Goal: Feedback & Contribution: Submit feedback/report problem

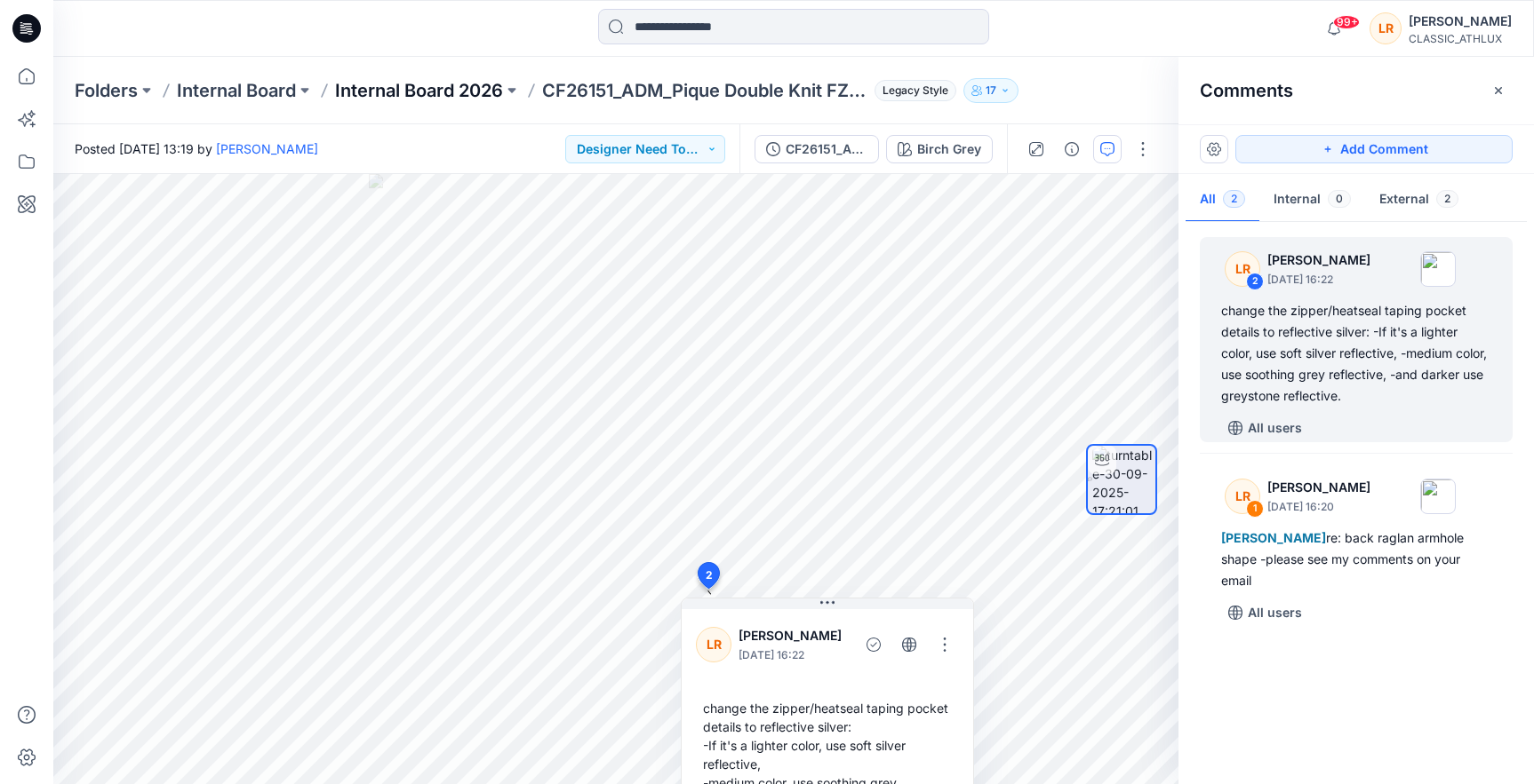
click at [447, 92] on p "Internal Board 2026" at bounding box center [419, 90] width 168 height 25
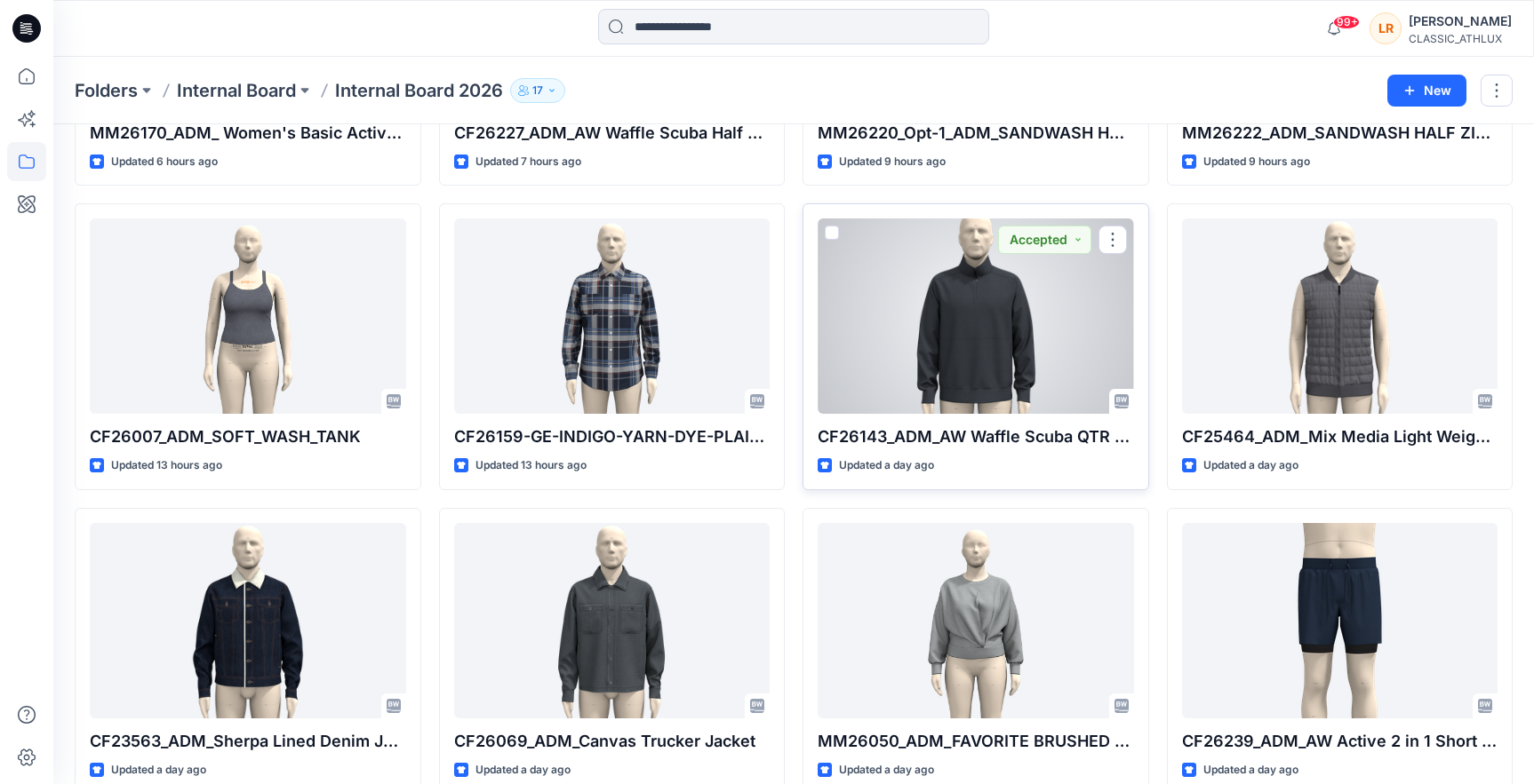
scroll to position [1351, 0]
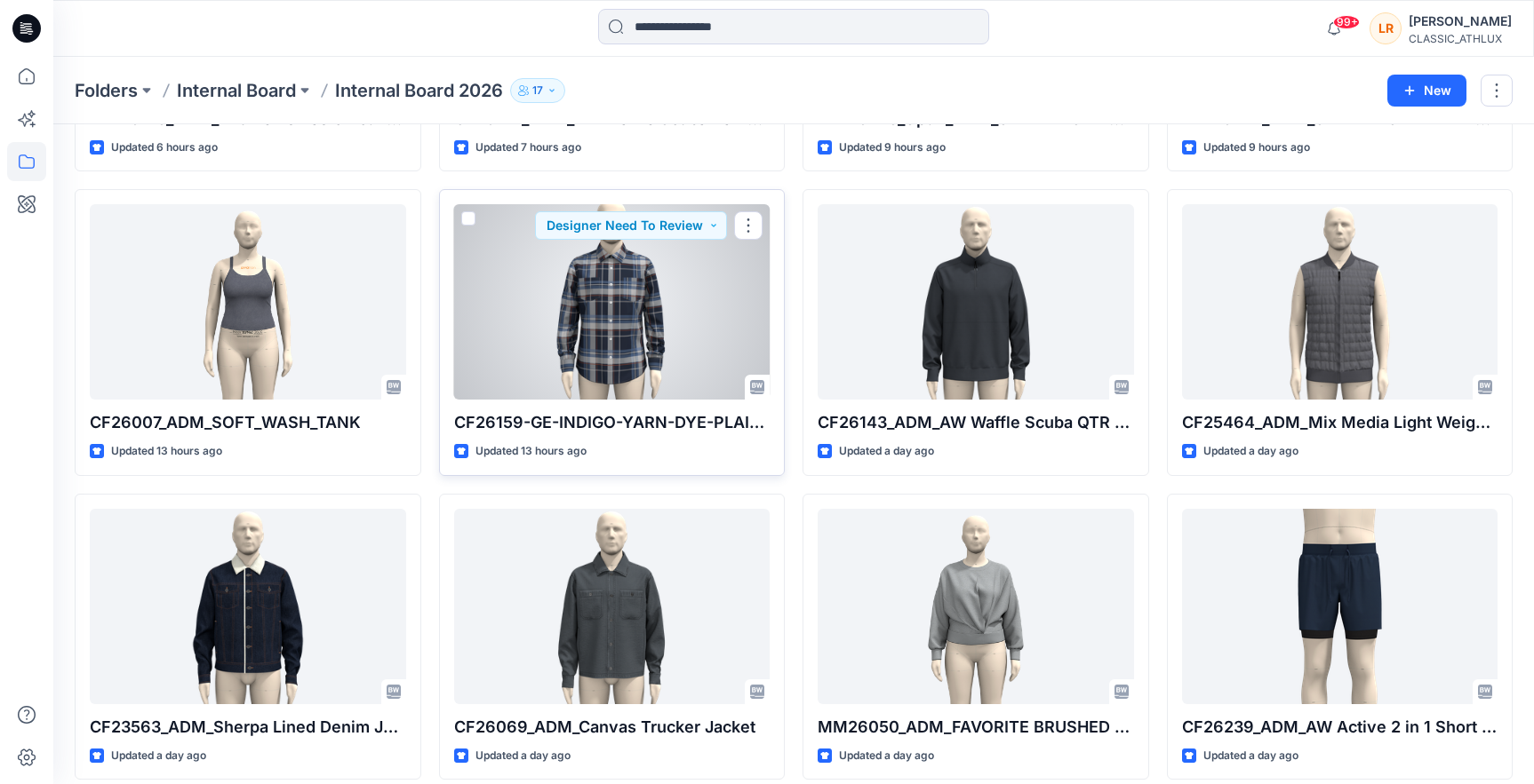
click at [654, 296] on div at bounding box center [612, 302] width 316 height 195
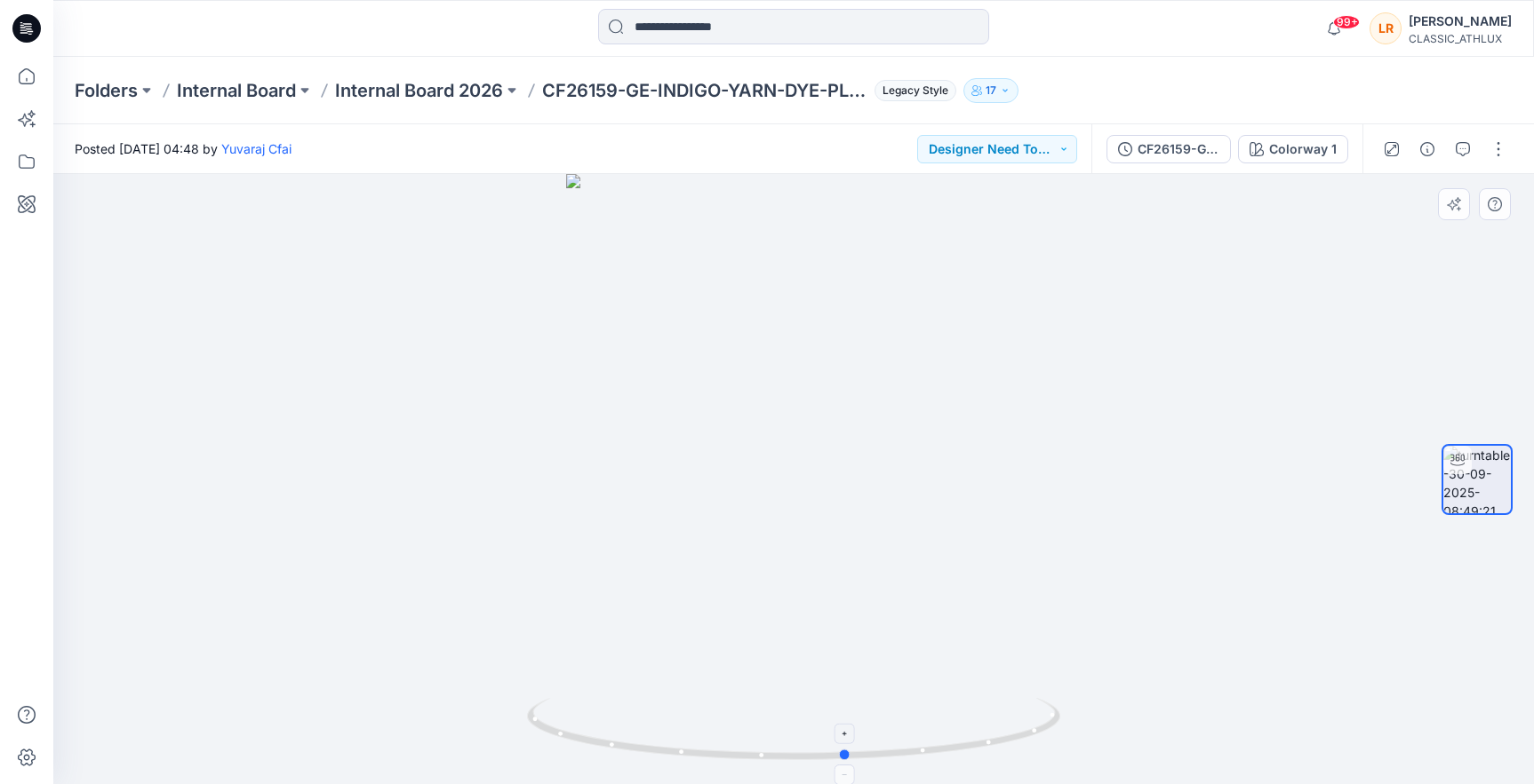
drag, startPoint x: 813, startPoint y: 761, endPoint x: 847, endPoint y: 747, distance: 36.8
click at [845, 749] on icon at bounding box center [796, 731] width 538 height 67
click at [1301, 155] on div "Colorway 1" at bounding box center [1303, 149] width 68 height 20
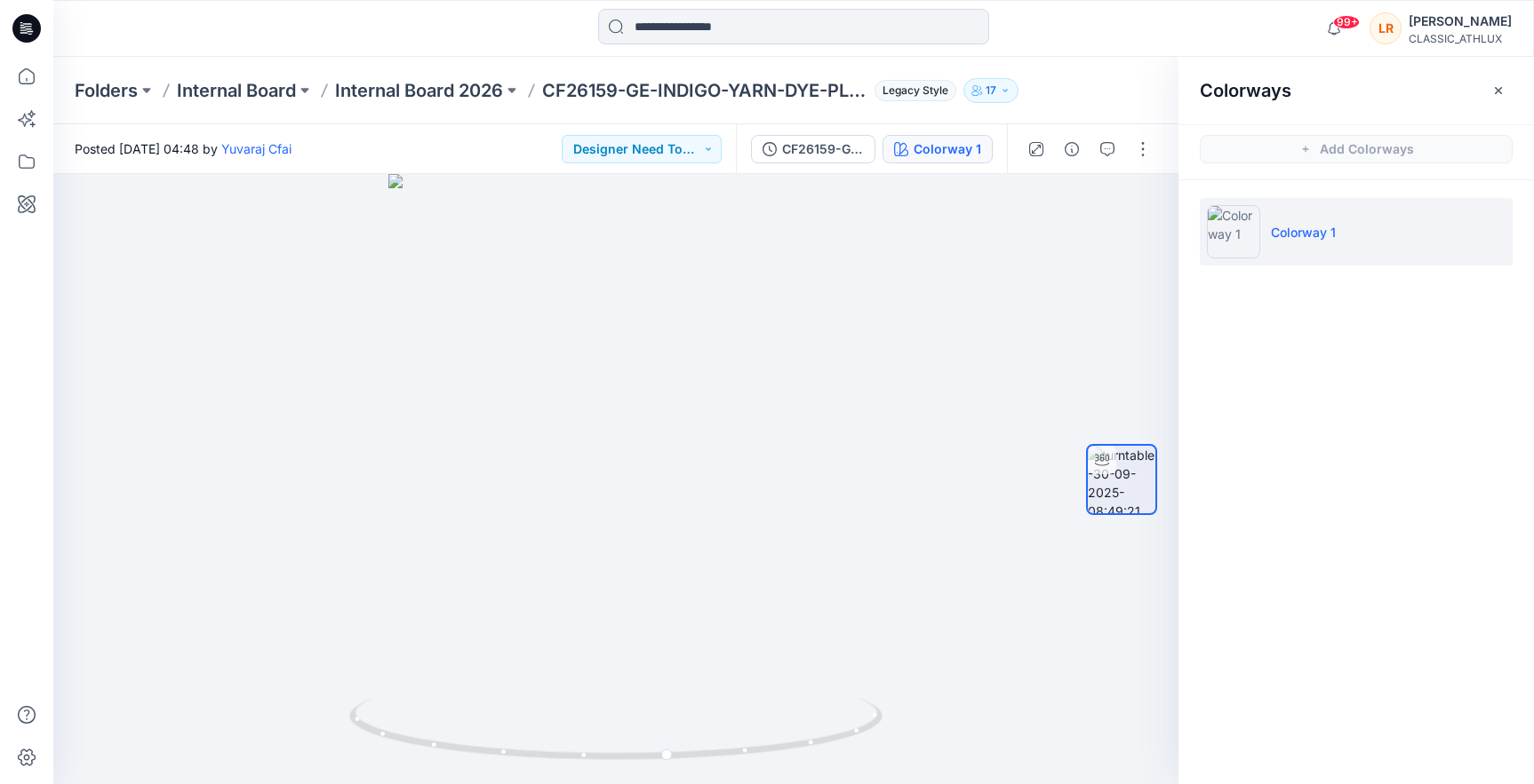
click at [1245, 243] on img at bounding box center [1234, 232] width 54 height 54
drag, startPoint x: 660, startPoint y: 762, endPoint x: 638, endPoint y: 739, distance: 31.8
click at [638, 739] on icon at bounding box center [618, 731] width 538 height 67
click at [702, 148] on button "Designer Need To Review" at bounding box center [642, 149] width 160 height 29
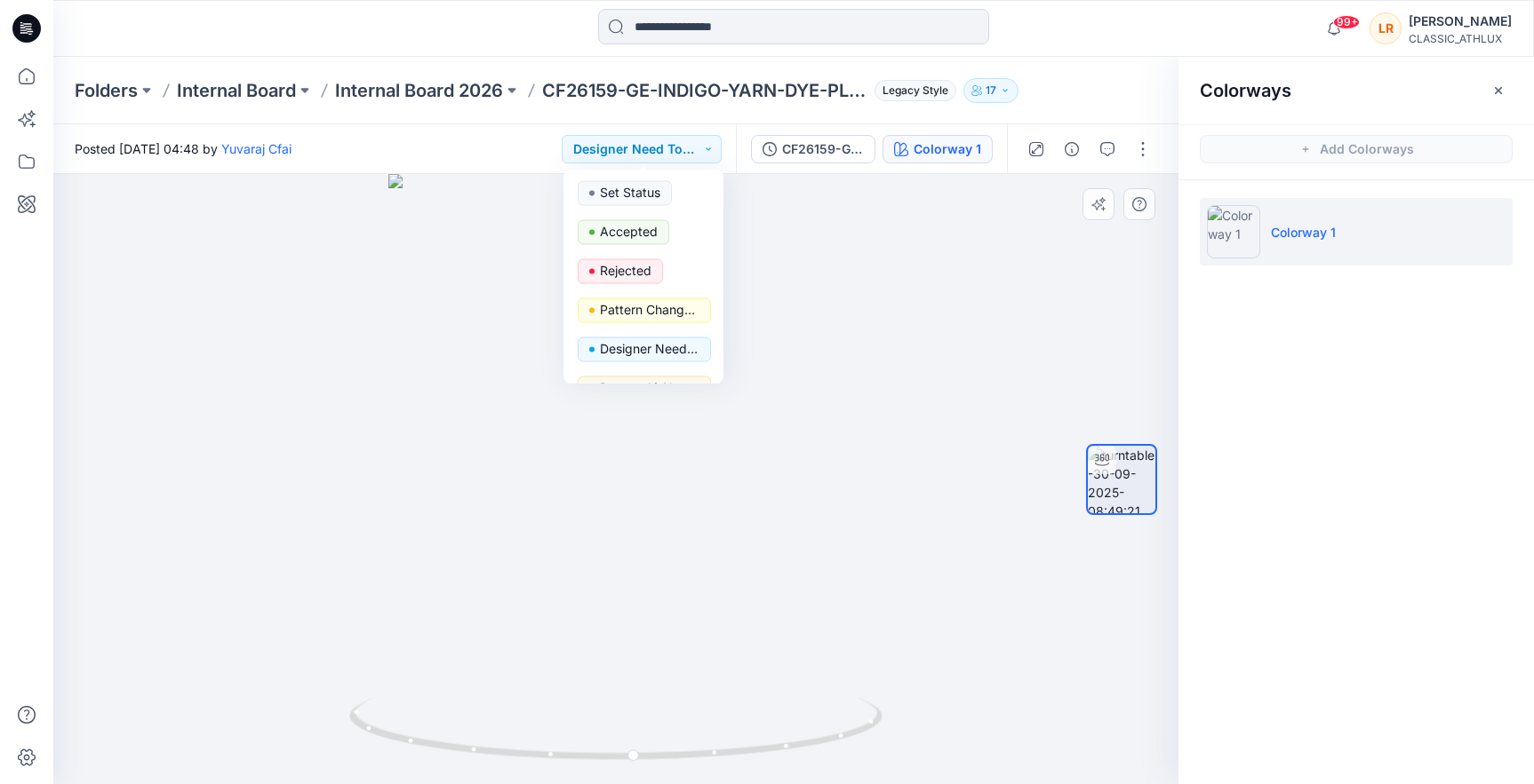
click at [945, 269] on div at bounding box center [616, 479] width 1125 height 611
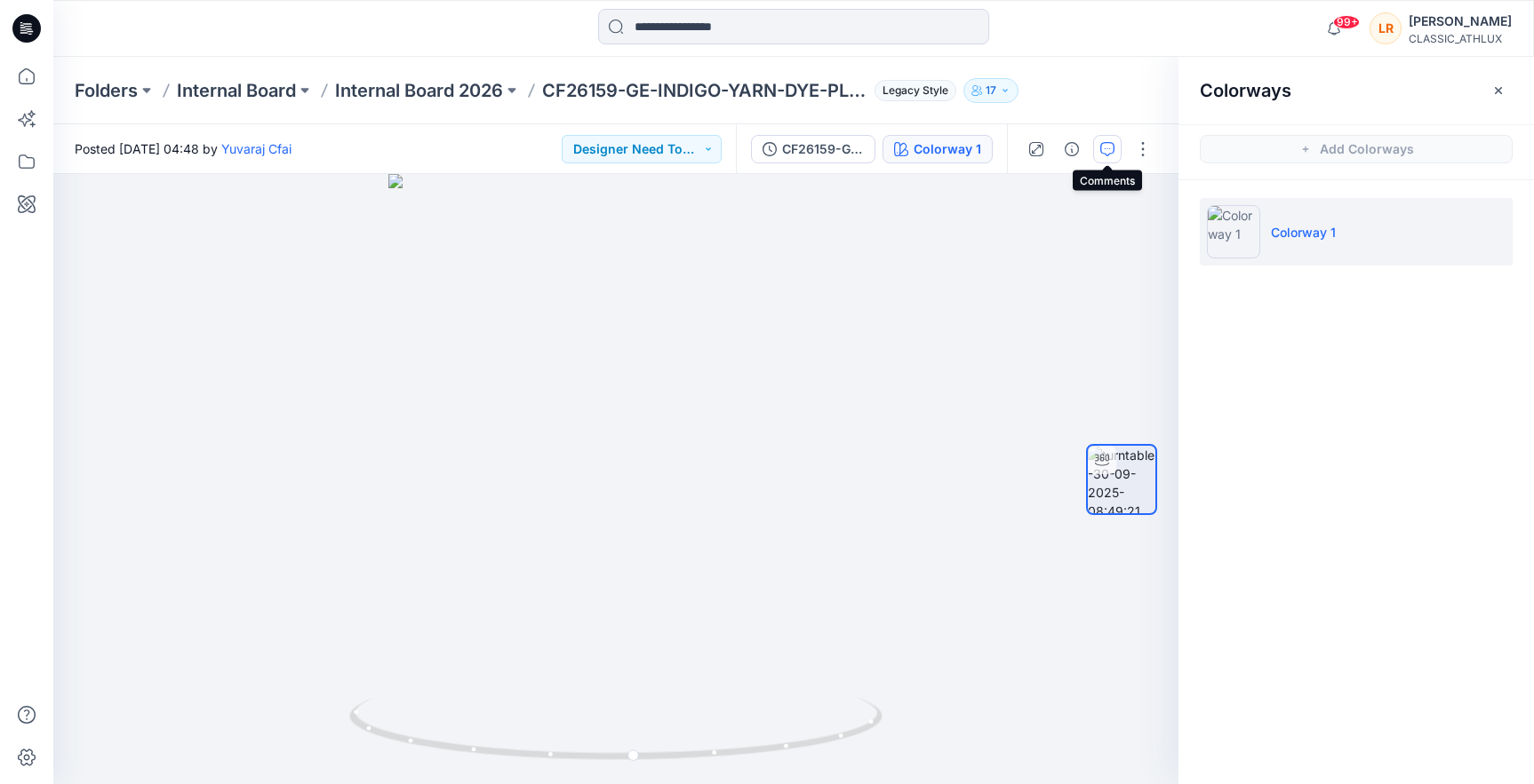
click at [1113, 147] on icon "button" at bounding box center [1107, 149] width 14 height 14
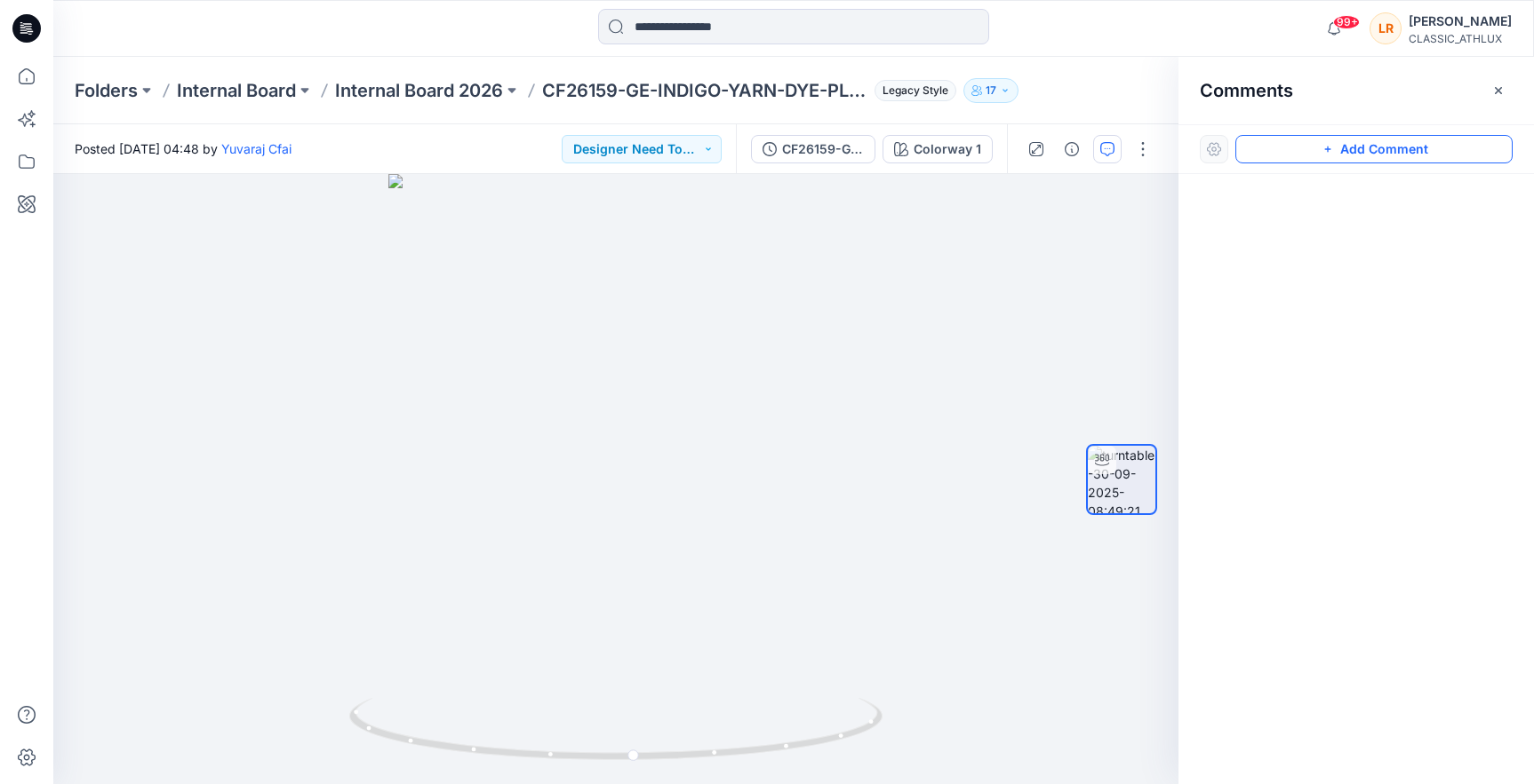
click at [1357, 146] on button "Add Comment" at bounding box center [1375, 149] width 277 height 29
click at [671, 412] on div "1" at bounding box center [616, 479] width 1125 height 611
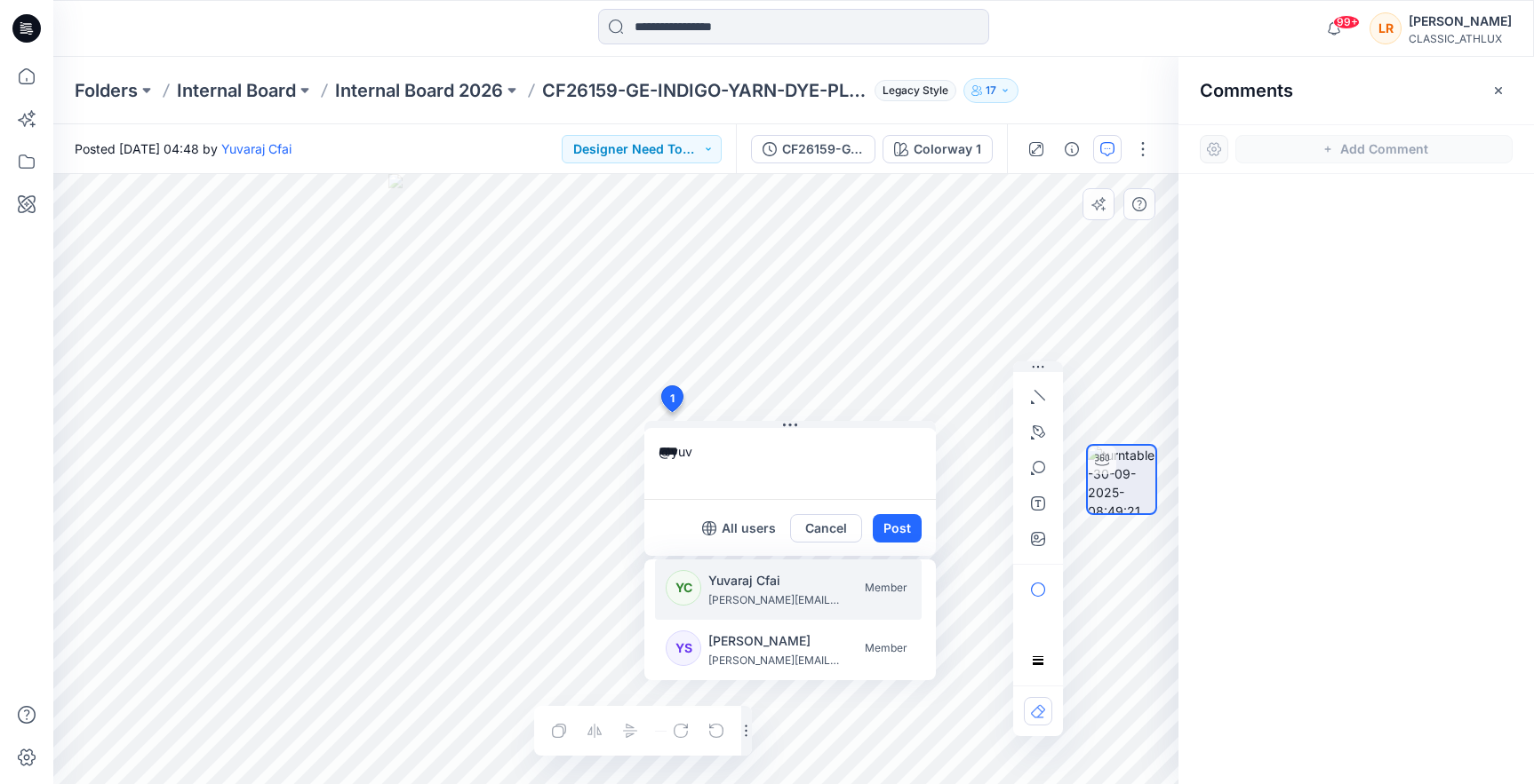
click at [783, 584] on p "Yuvaraj Cfai" at bounding box center [775, 581] width 134 height 21
click at [740, 598] on p "chantal@athluxdesign.com" at bounding box center [775, 601] width 134 height 18
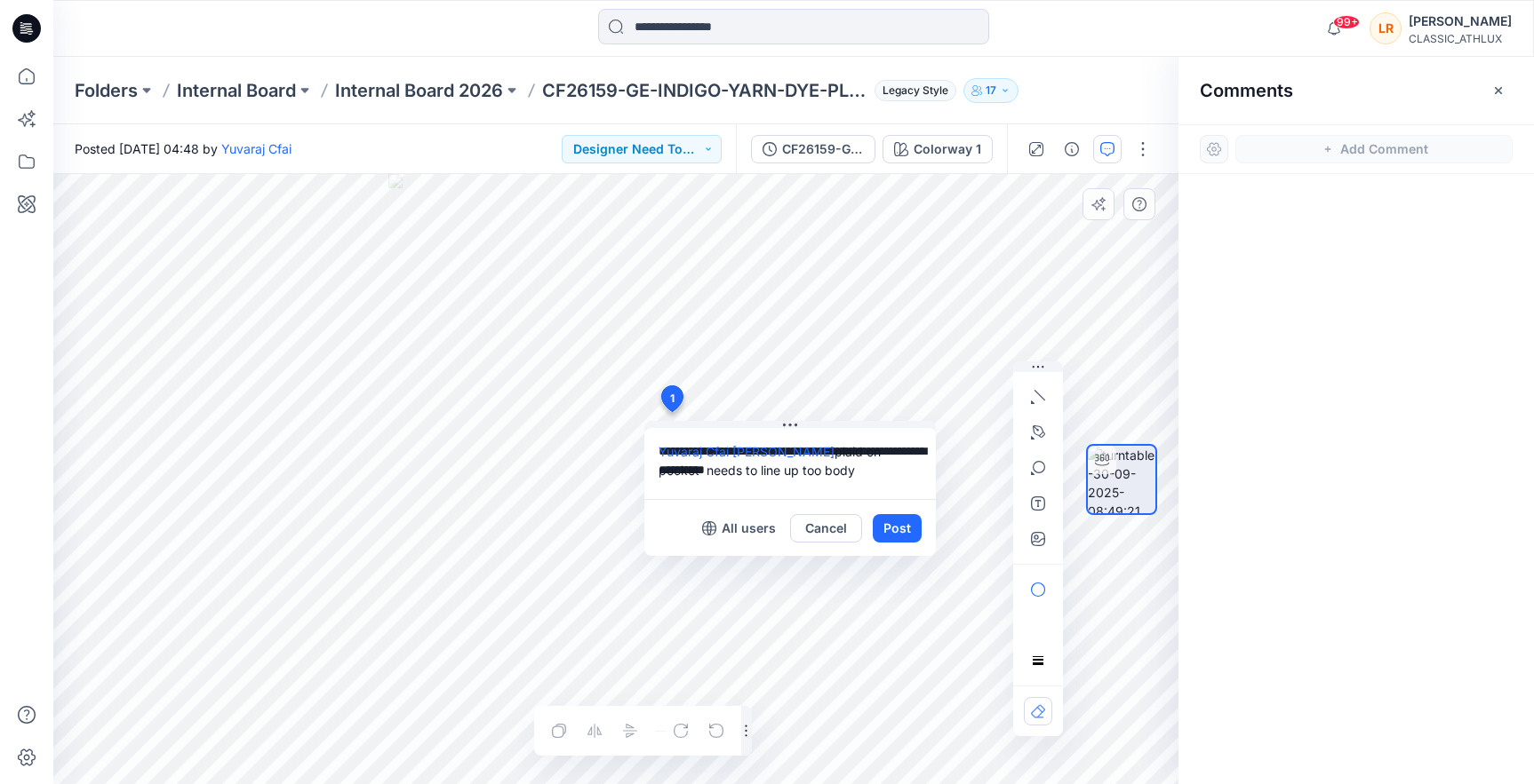
drag, startPoint x: 776, startPoint y: 472, endPoint x: 778, endPoint y: 481, distance: 9.2
click at [776, 472] on textarea "**********" at bounding box center [790, 463] width 291 height 71
type textarea "**********"
click at [906, 522] on button "Post" at bounding box center [897, 528] width 49 height 29
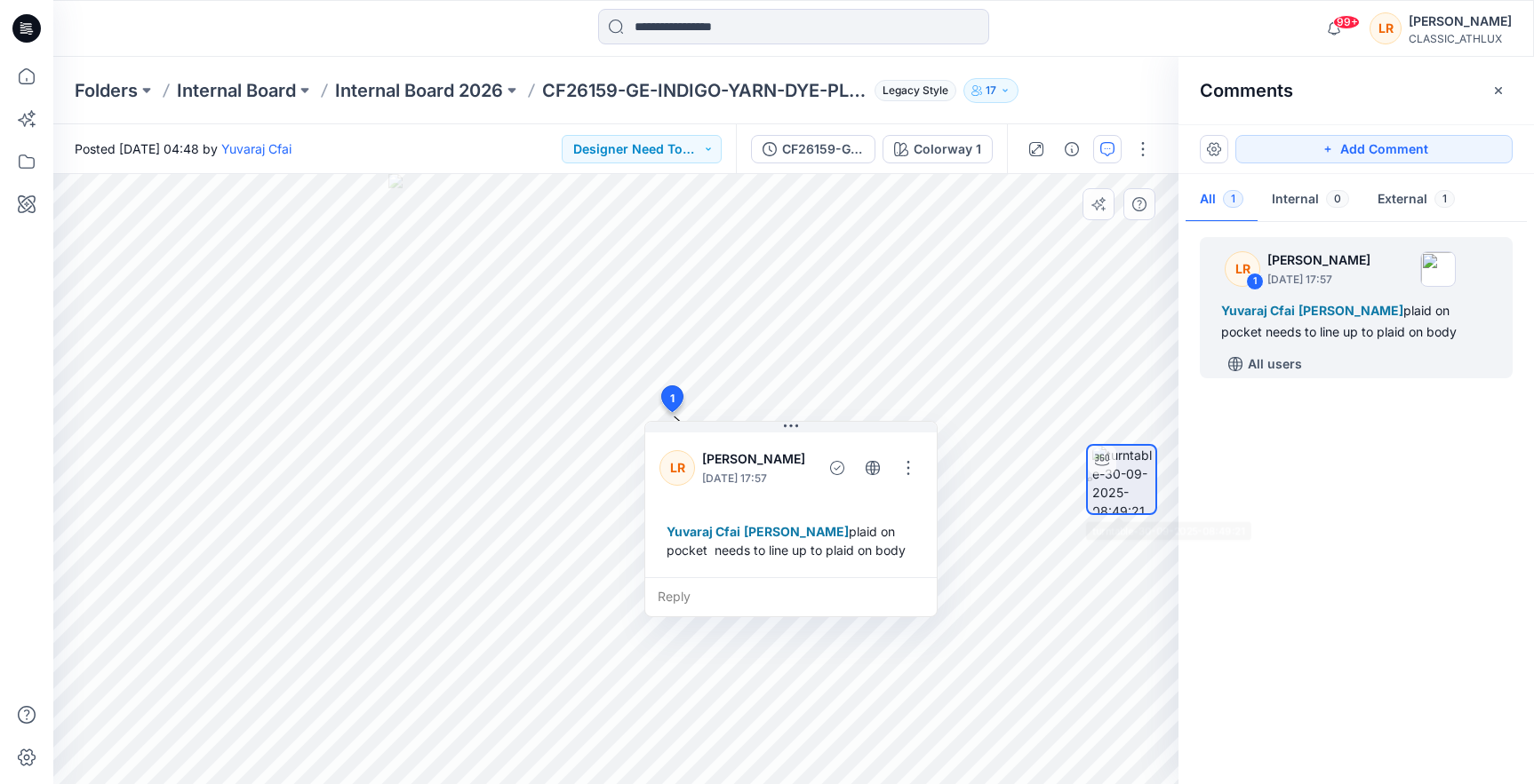
click at [1294, 516] on div "LR 1 Lyuba Radovich September 30, 2025 17:57 Yuvaraj Cfai Chantal Athlux plaid …" at bounding box center [1356, 498] width 356 height 545
click at [710, 143] on button "Designer Need To Review" at bounding box center [642, 149] width 160 height 29
click at [618, 271] on p "Rejected" at bounding box center [626, 270] width 52 height 23
click at [475, 87] on p "Internal Board 2026" at bounding box center [419, 90] width 168 height 25
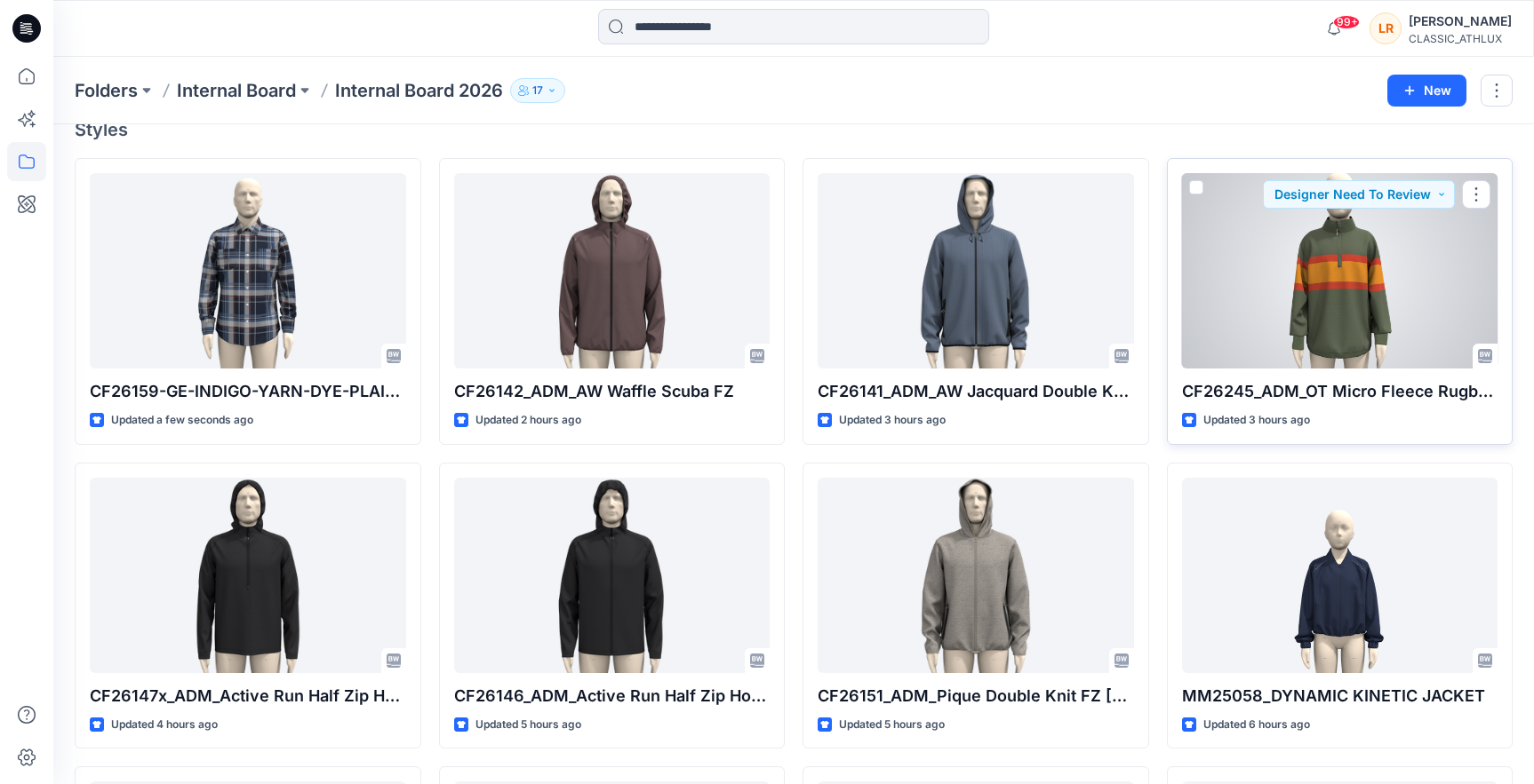
scroll to position [165, 0]
click at [1439, 190] on button "Designer Need To Review" at bounding box center [1359, 194] width 192 height 29
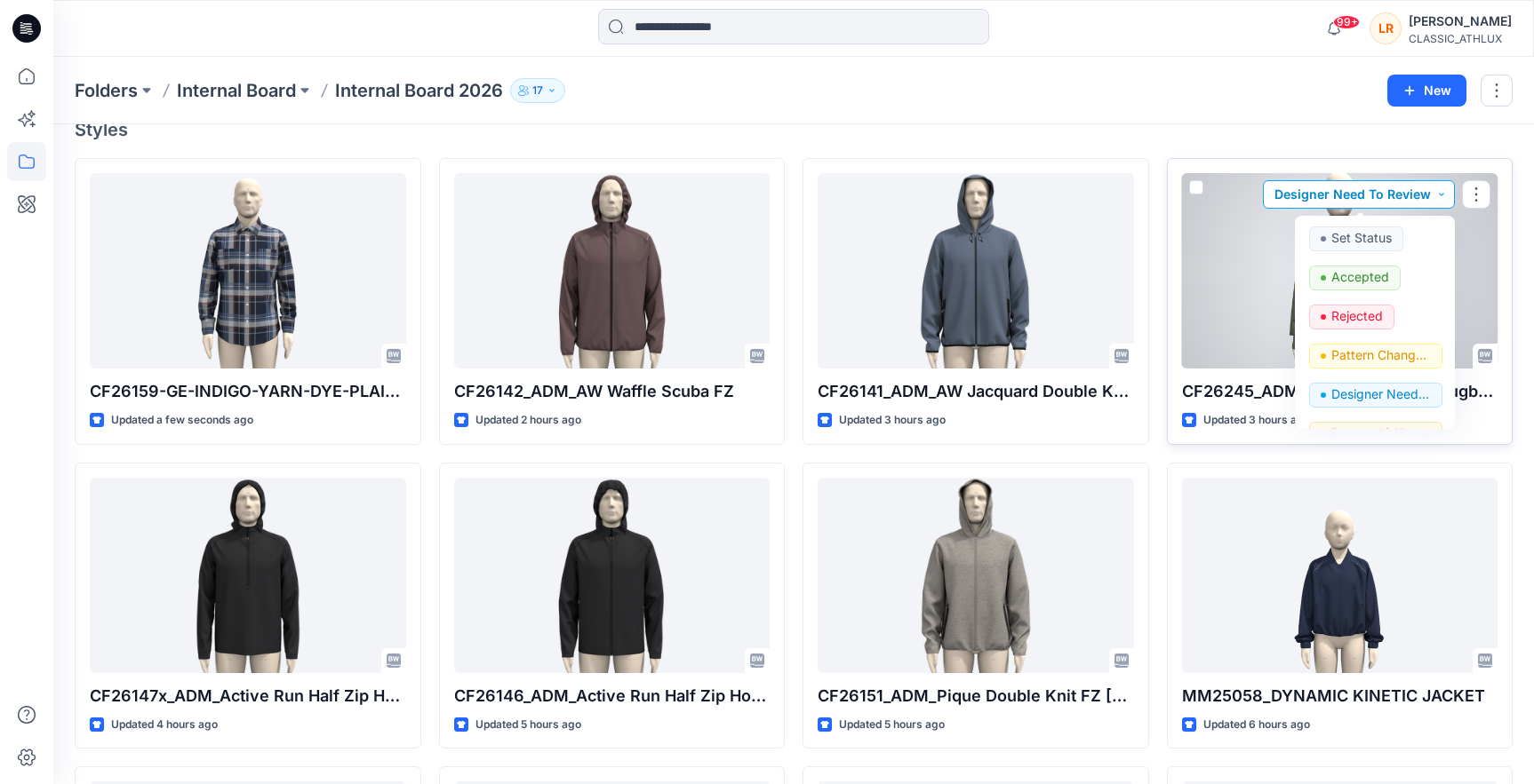
click at [1439, 190] on button "Designer Need To Review" at bounding box center [1359, 194] width 192 height 29
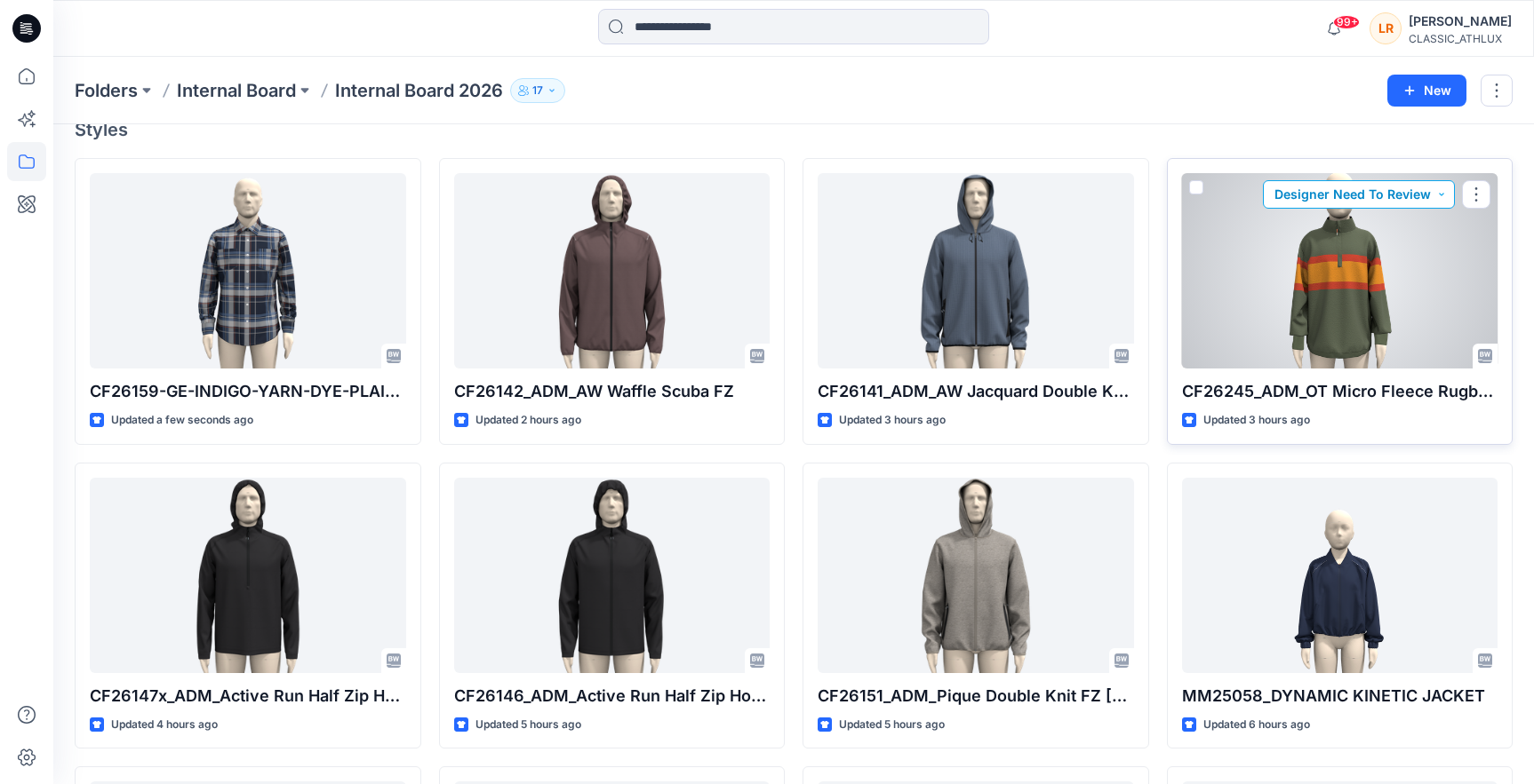
click at [1443, 203] on button "Designer Need To Review" at bounding box center [1359, 194] width 192 height 29
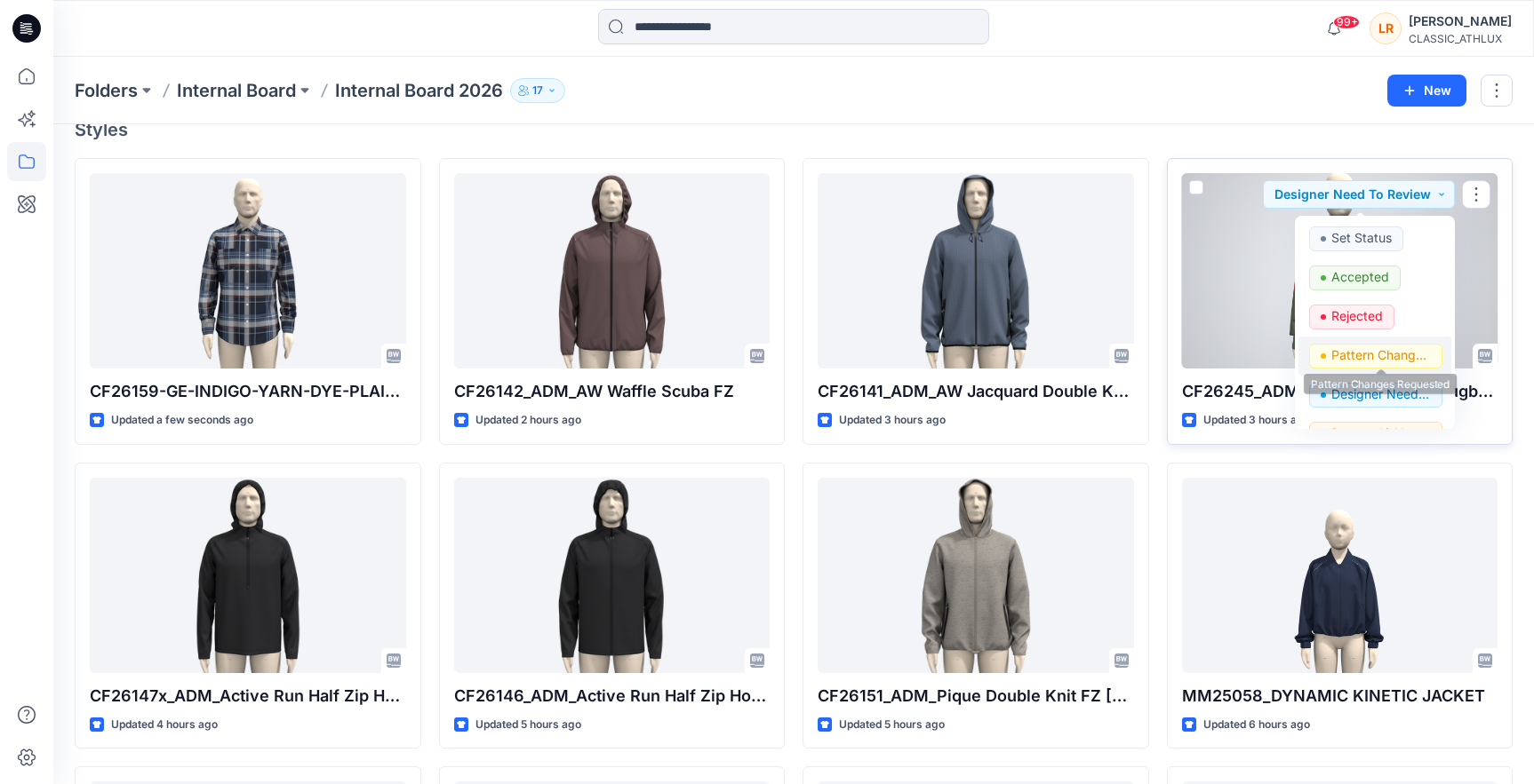
click at [1398, 354] on p "Pattern Changes Requested" at bounding box center [1381, 355] width 100 height 23
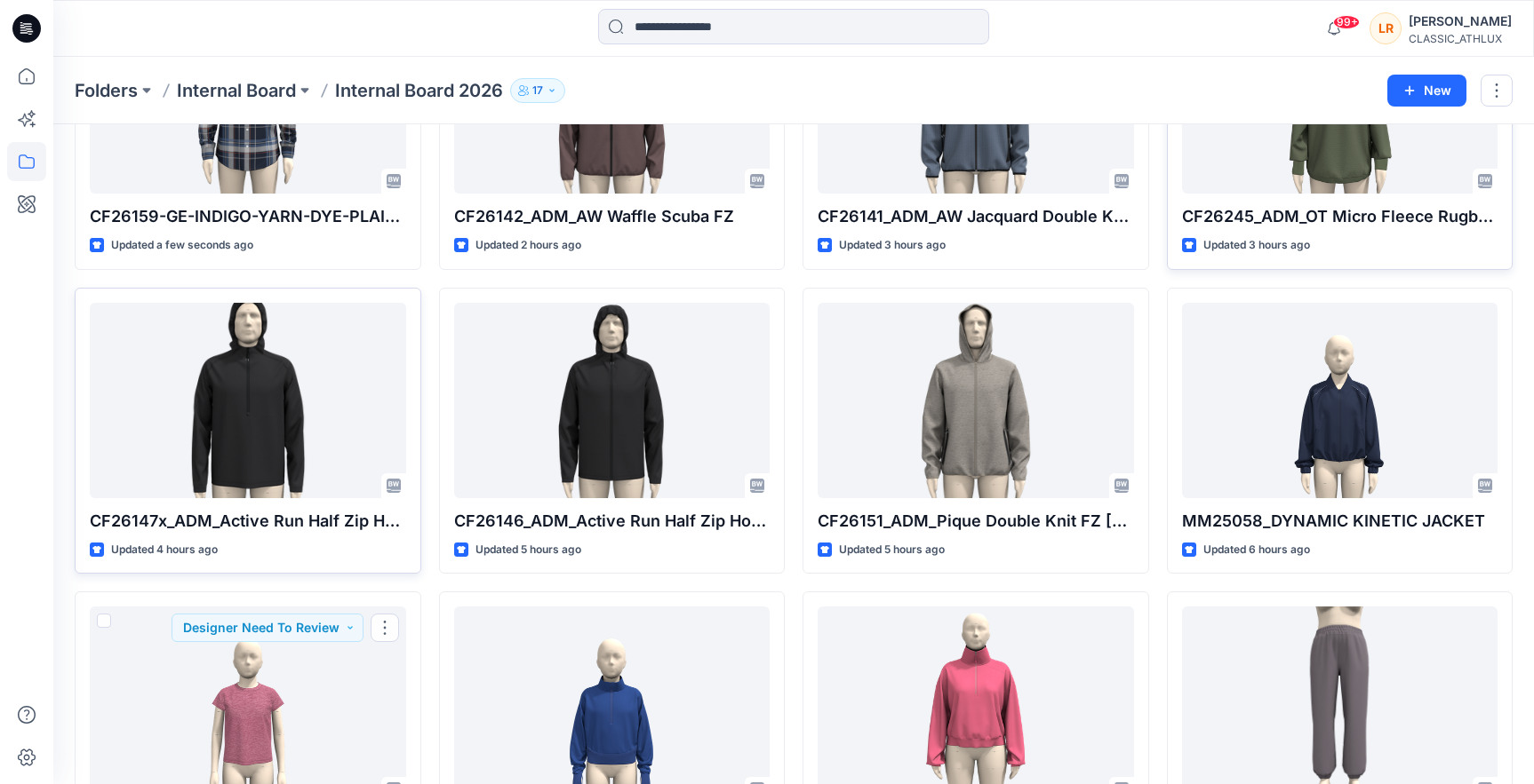
scroll to position [382, 0]
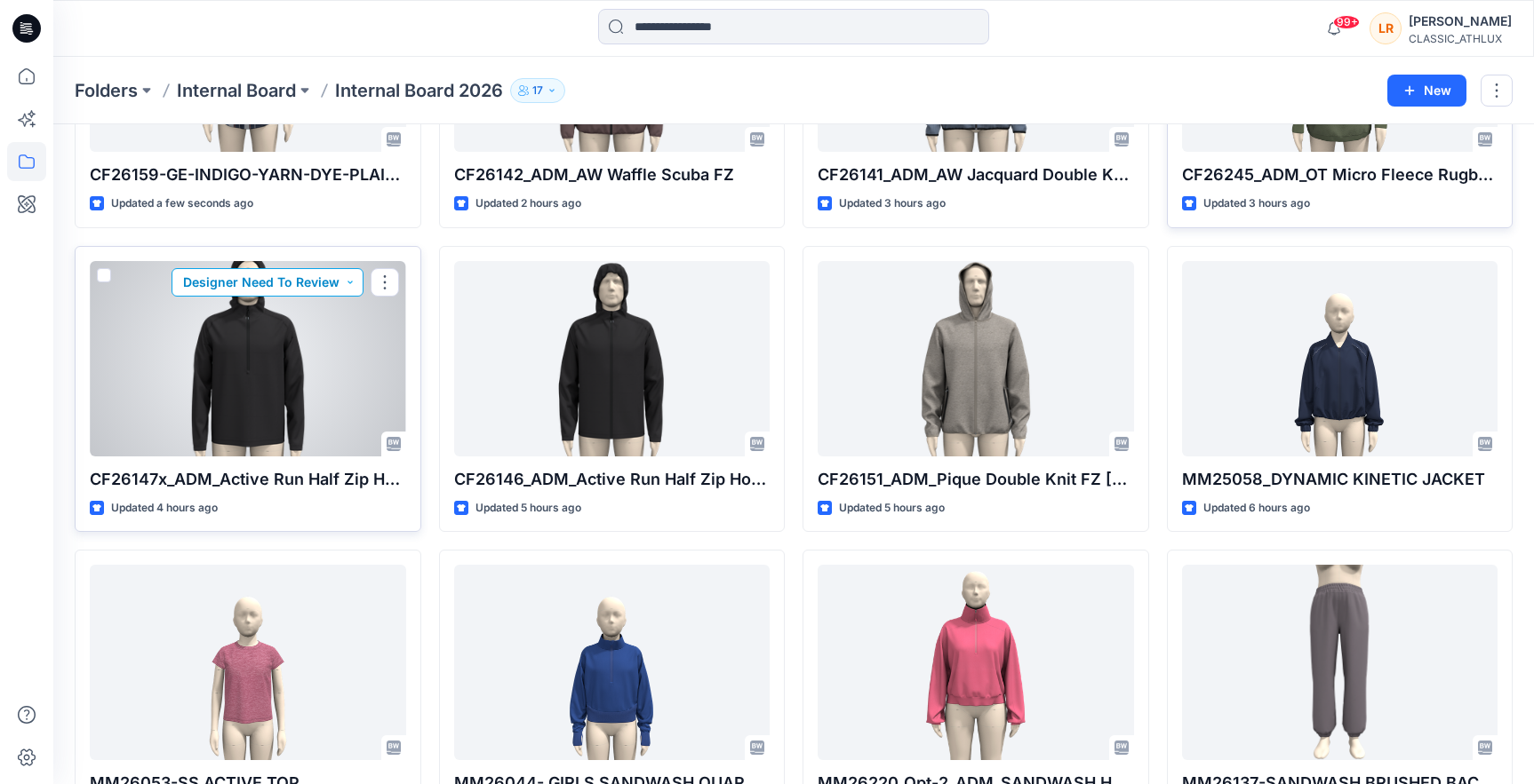
click at [345, 279] on button "Designer Need To Review" at bounding box center [267, 282] width 192 height 29
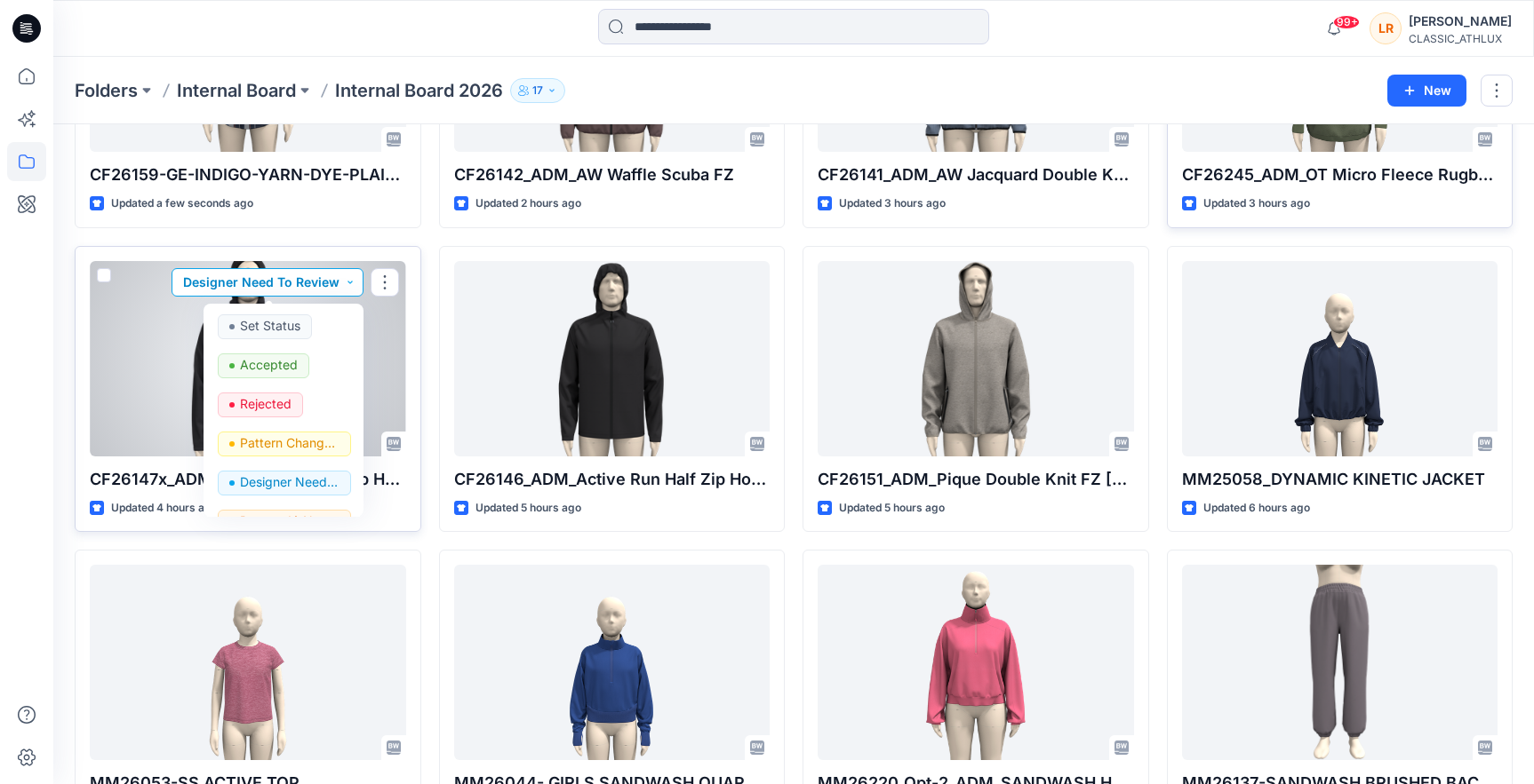
click at [344, 279] on button "Designer Need To Review" at bounding box center [267, 282] width 192 height 29
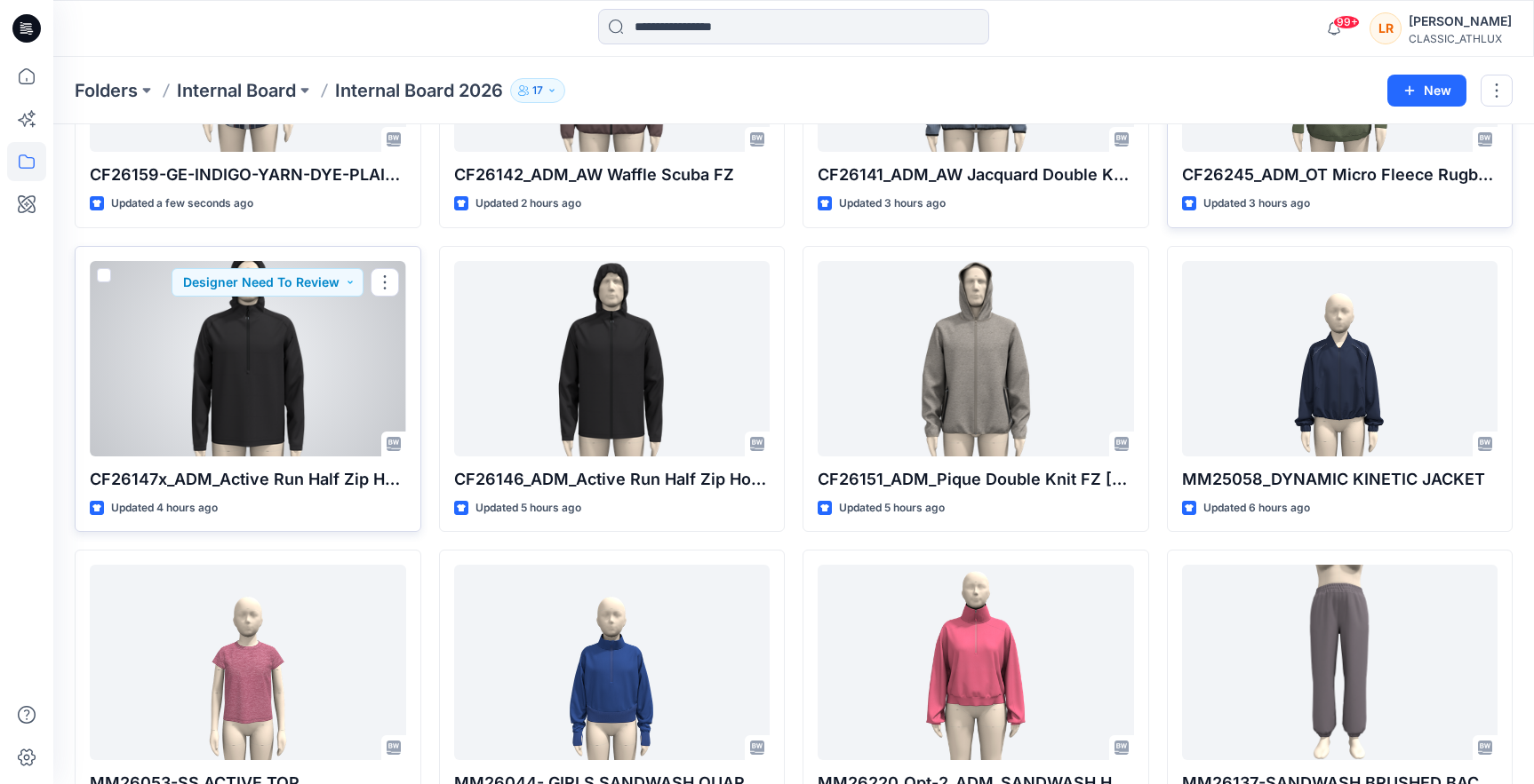
click at [333, 455] on div "CF26147x_ADM_Active Run Half Zip Hoodie 30SEP25 (1) Updated 4 hours ago Designe…" at bounding box center [248, 390] width 347 height 287
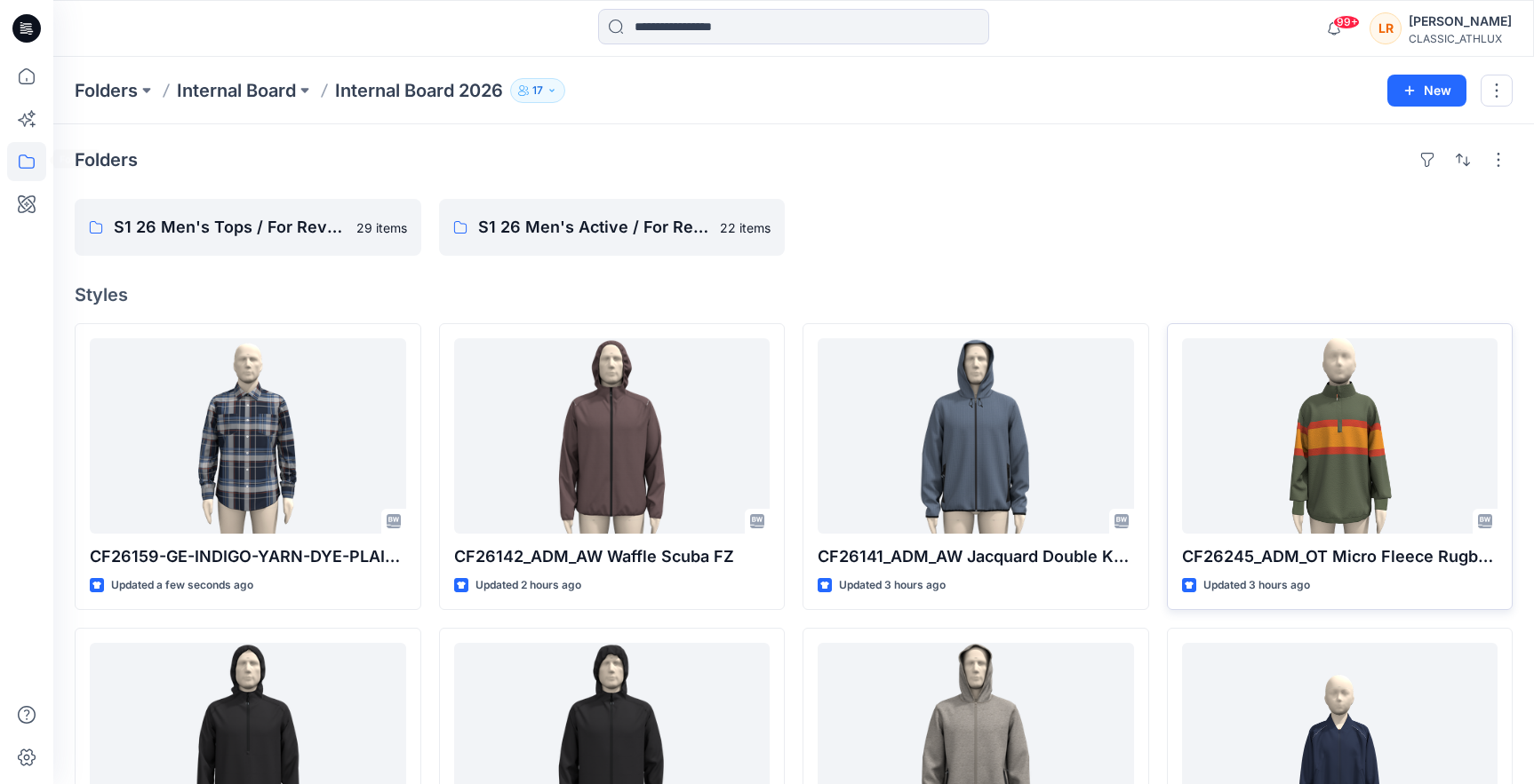
scroll to position [0, 0]
click at [253, 86] on p "Internal Board" at bounding box center [235, 90] width 119 height 25
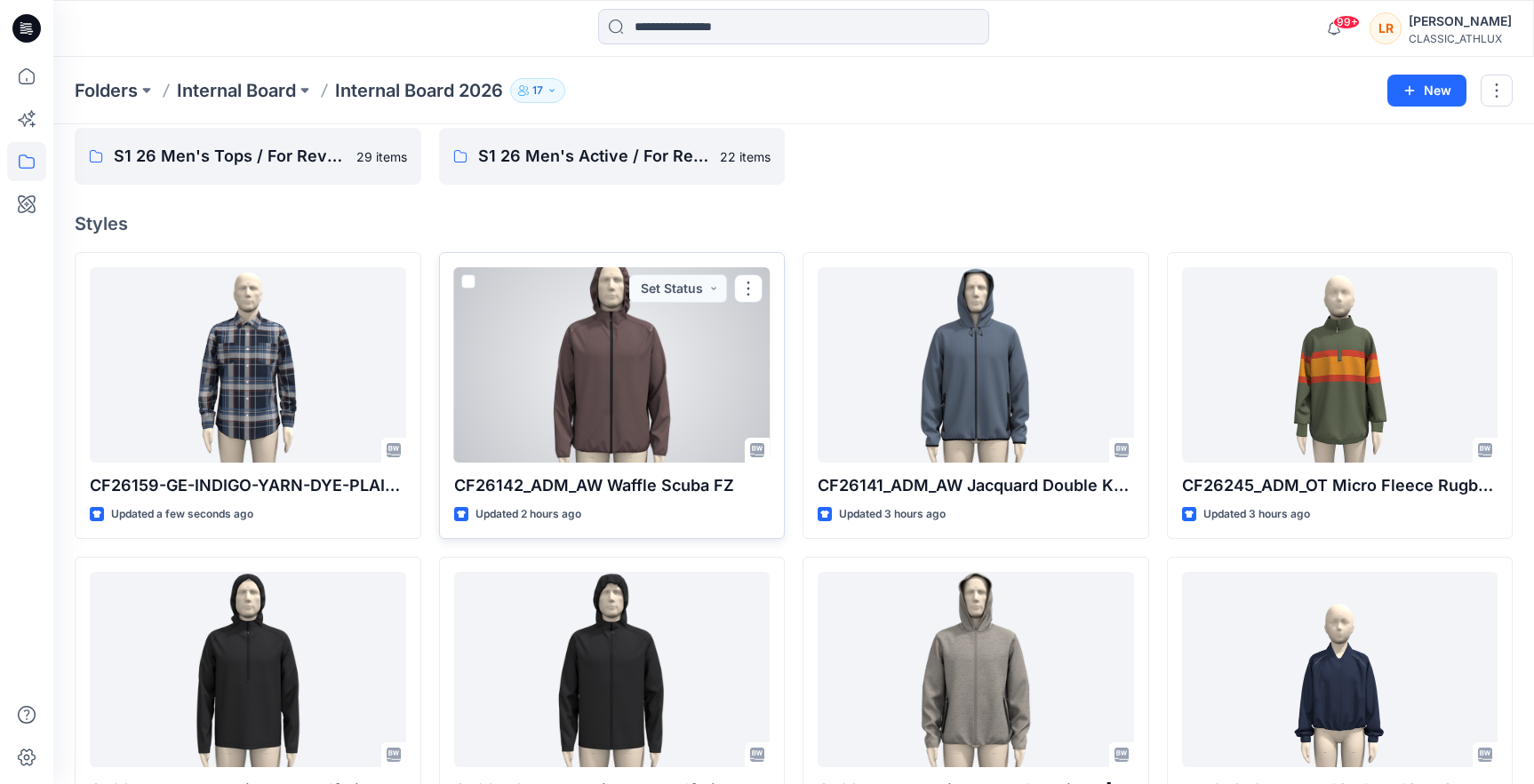
scroll to position [78, 0]
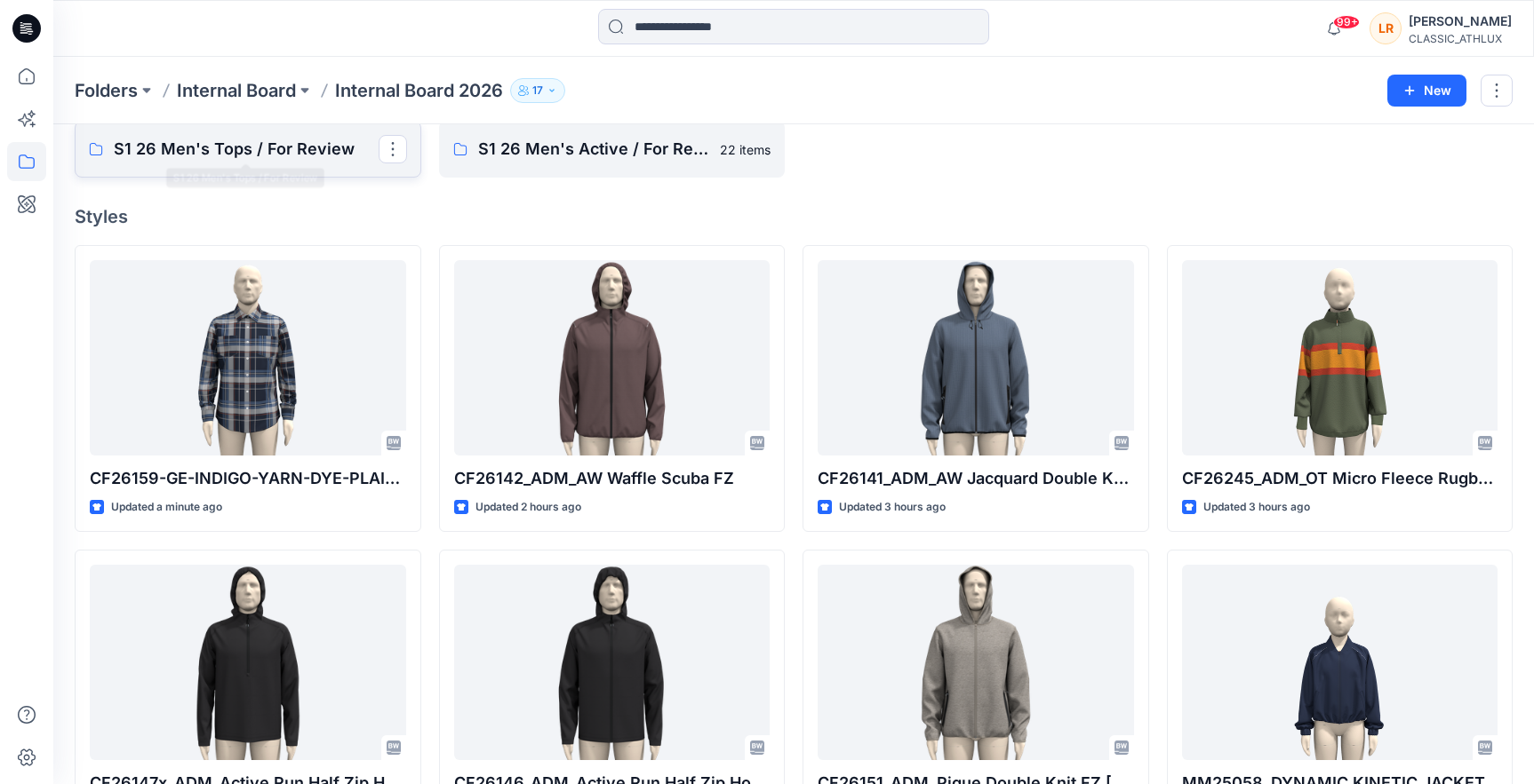
click at [296, 139] on p "S1 26 Men's Tops / For Review" at bounding box center [246, 148] width 265 height 25
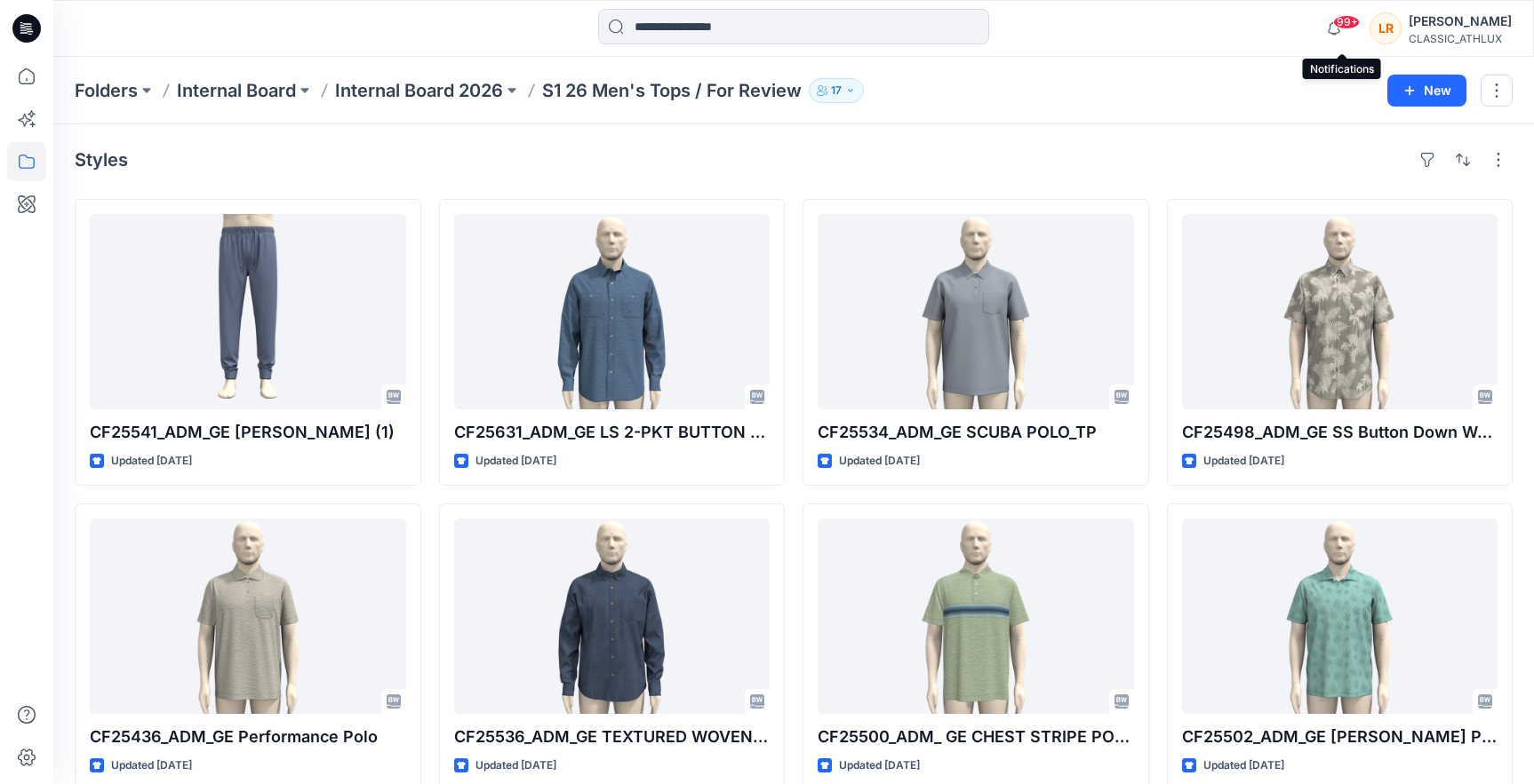
click at [1351, 28] on span "99+" at bounding box center [1347, 22] width 27 height 14
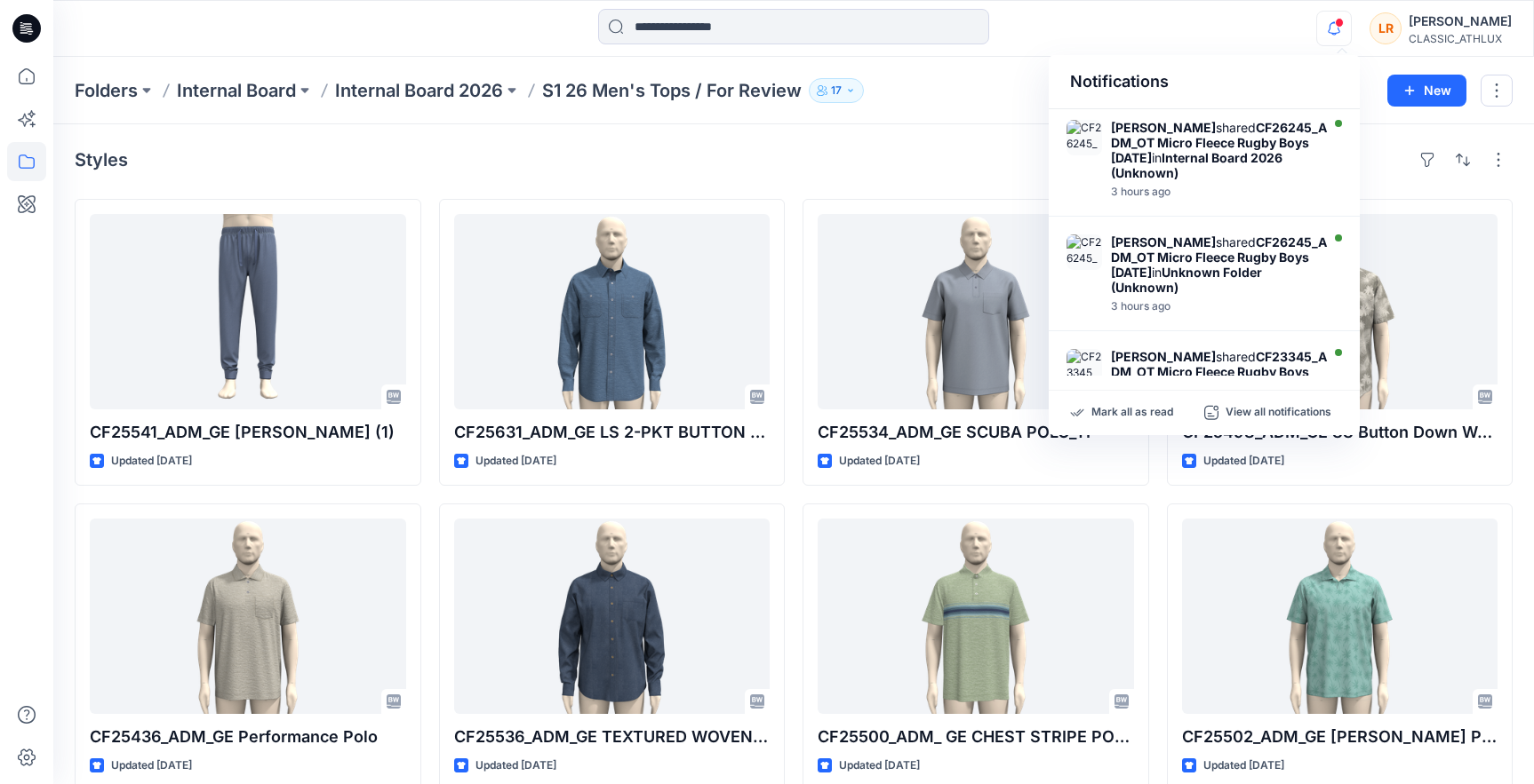
click at [881, 153] on div "Styles" at bounding box center [793, 159] width 1438 height 29
